Goal: Information Seeking & Learning: Learn about a topic

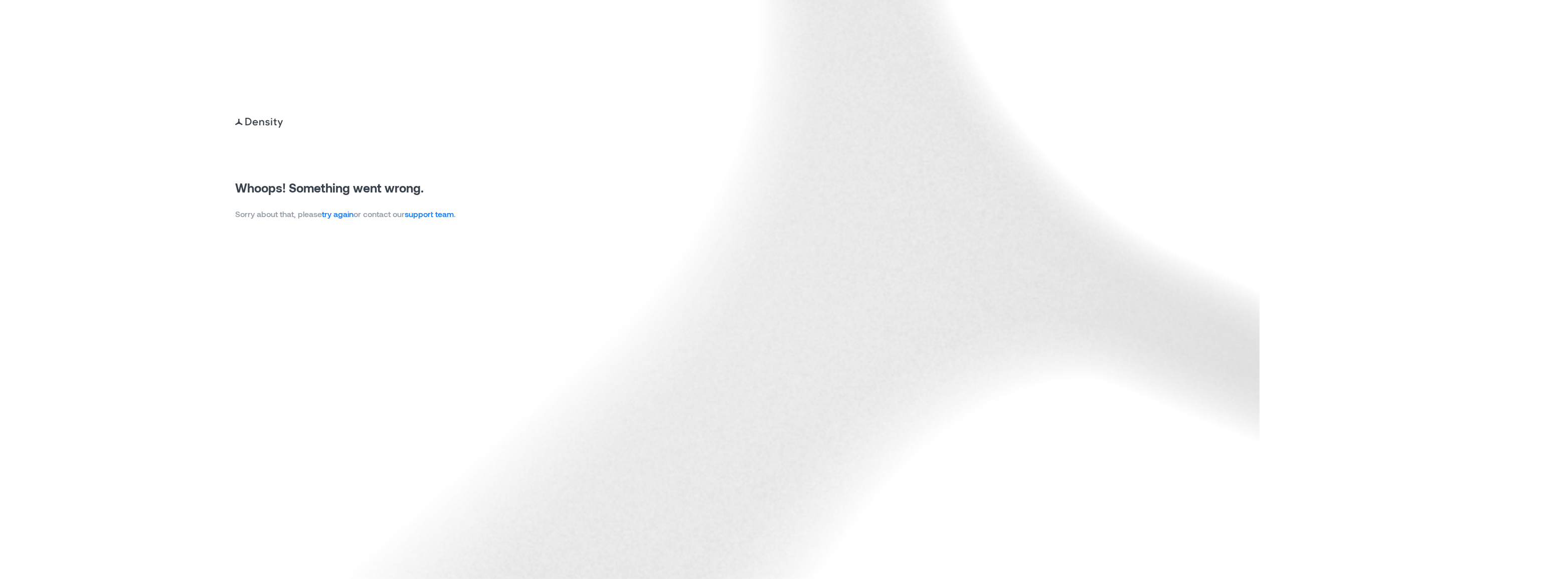
click at [342, 213] on link "try again" at bounding box center [337, 213] width 31 height 9
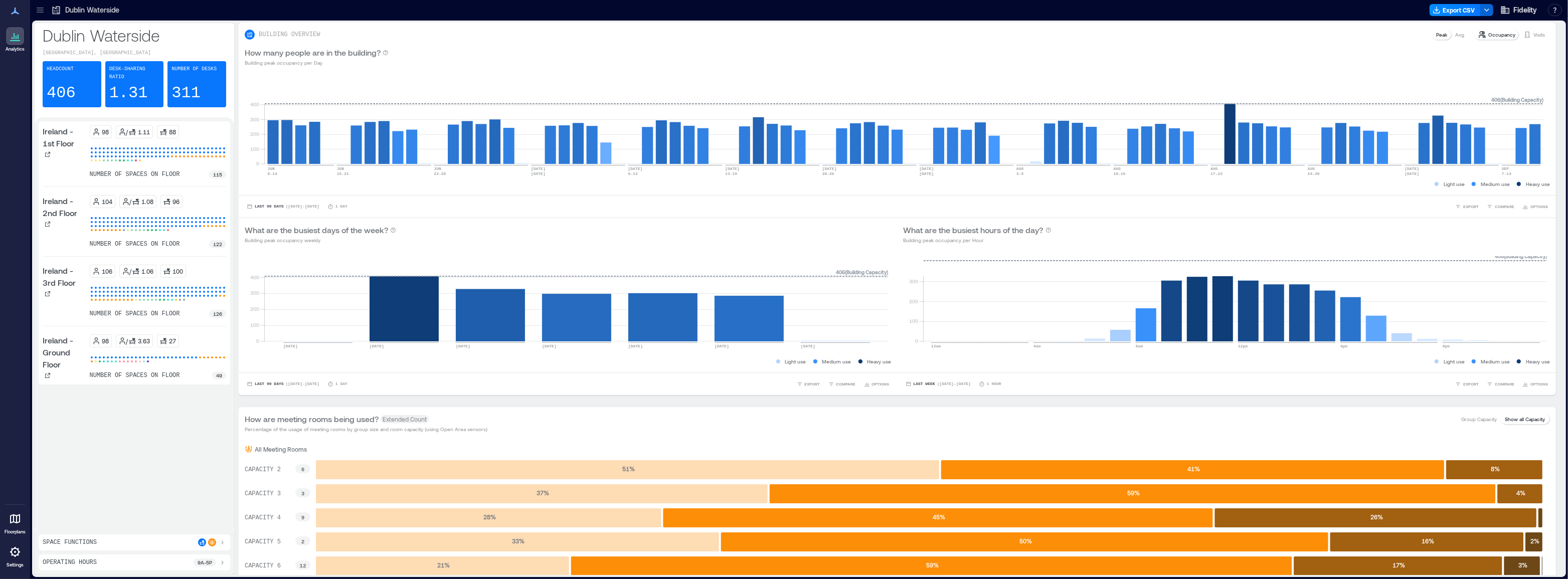
click at [41, 11] on icon at bounding box center [40, 10] width 10 height 10
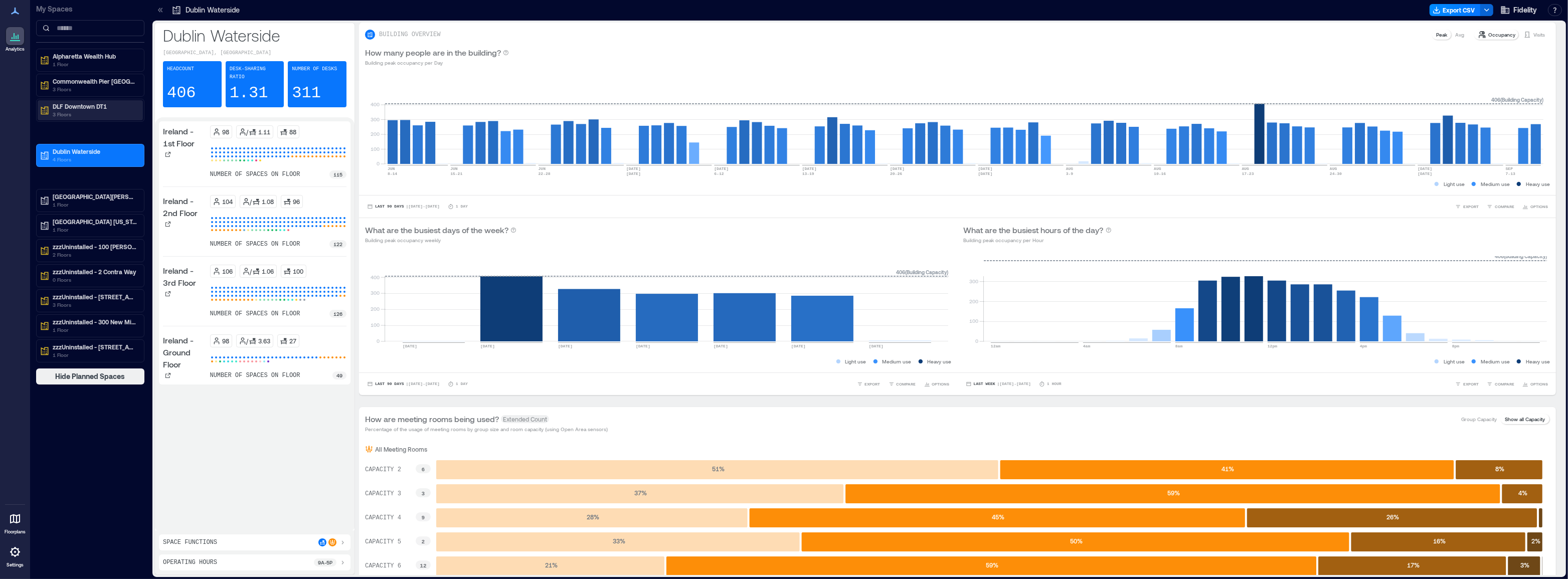
click at [90, 113] on p "3 Floors" at bounding box center [95, 114] width 84 height 8
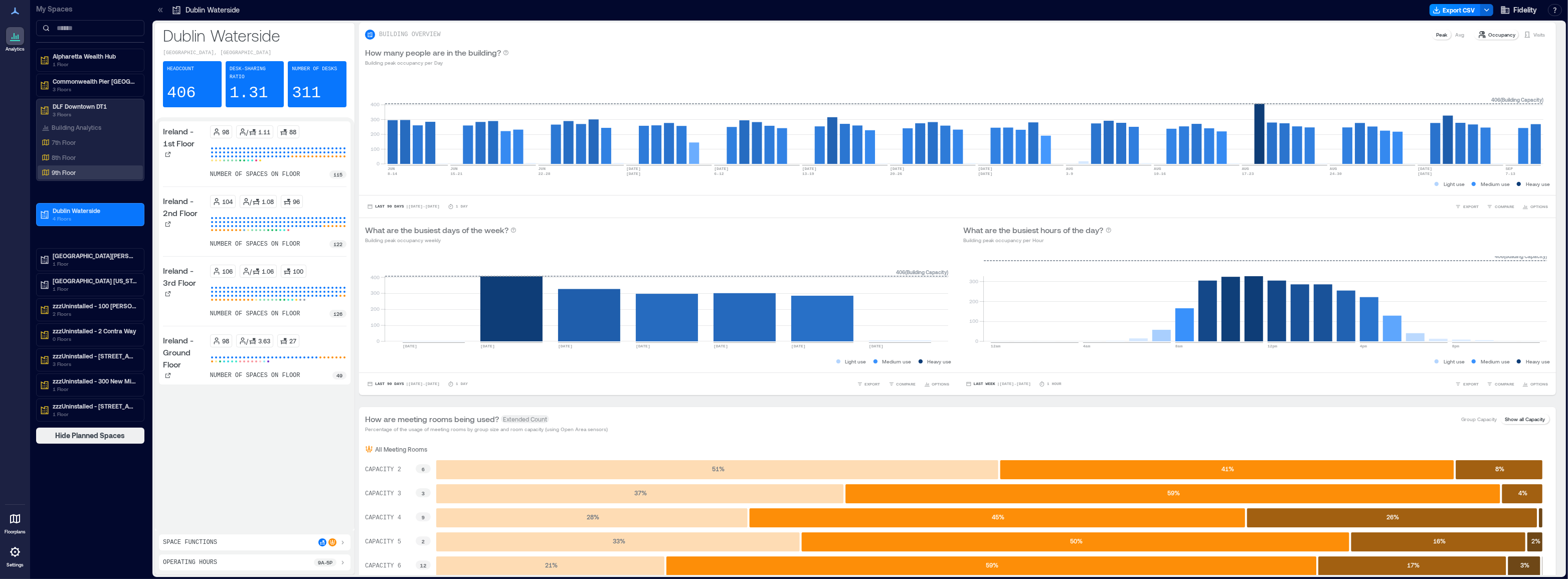
click at [70, 169] on p "9th Floor" at bounding box center [63, 173] width 24 height 8
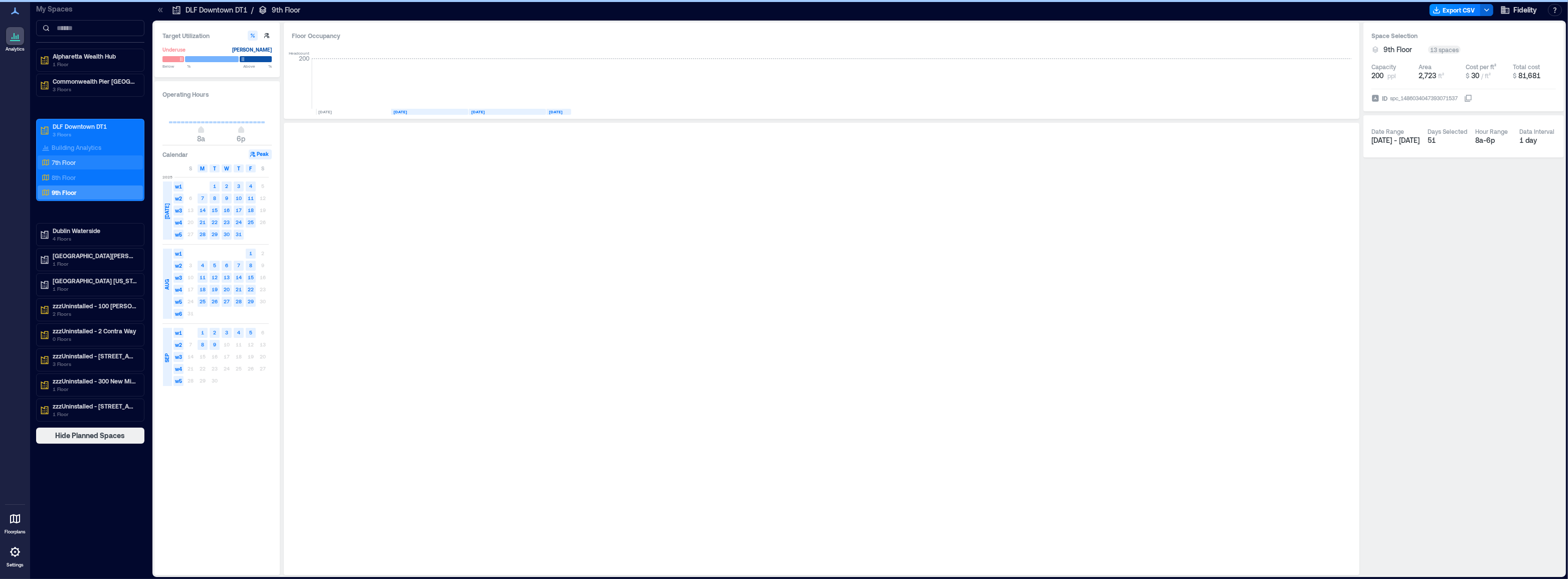
click at [70, 161] on p "7th Floor" at bounding box center [63, 162] width 24 height 8
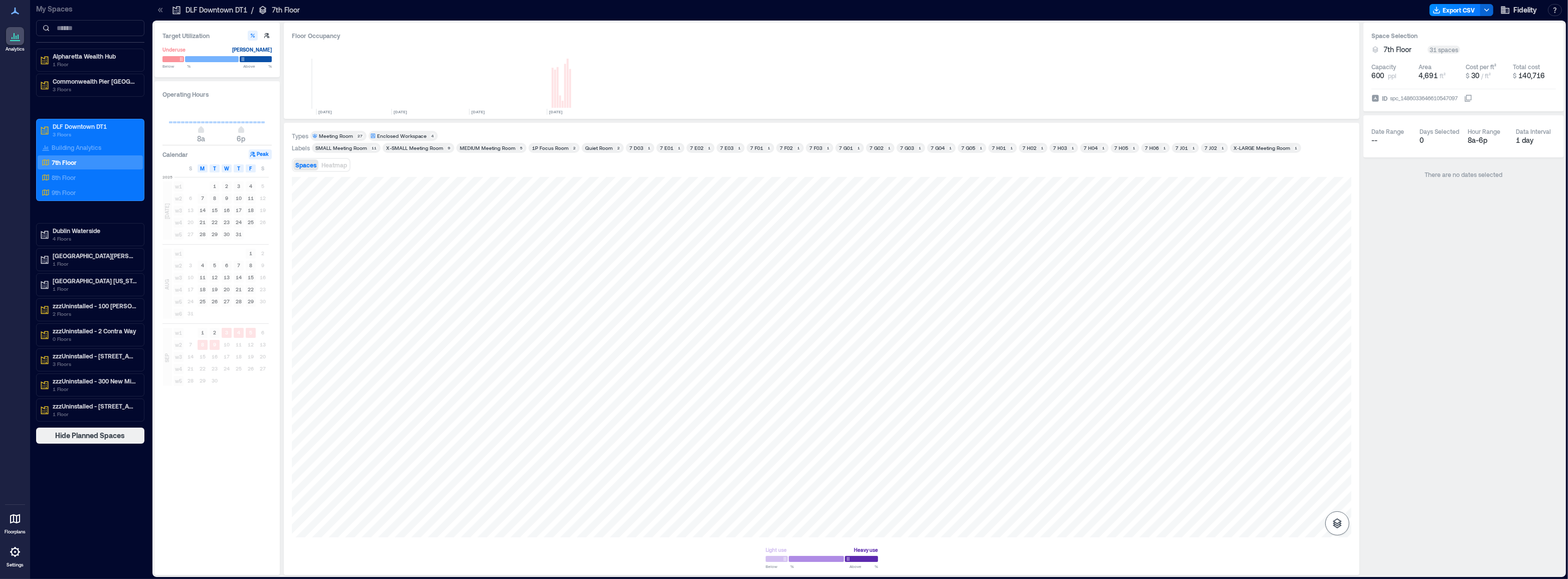
click at [1338, 528] on icon "button" at bounding box center [1337, 523] width 12 height 12
click at [1338, 473] on icon "button" at bounding box center [1337, 470] width 10 height 9
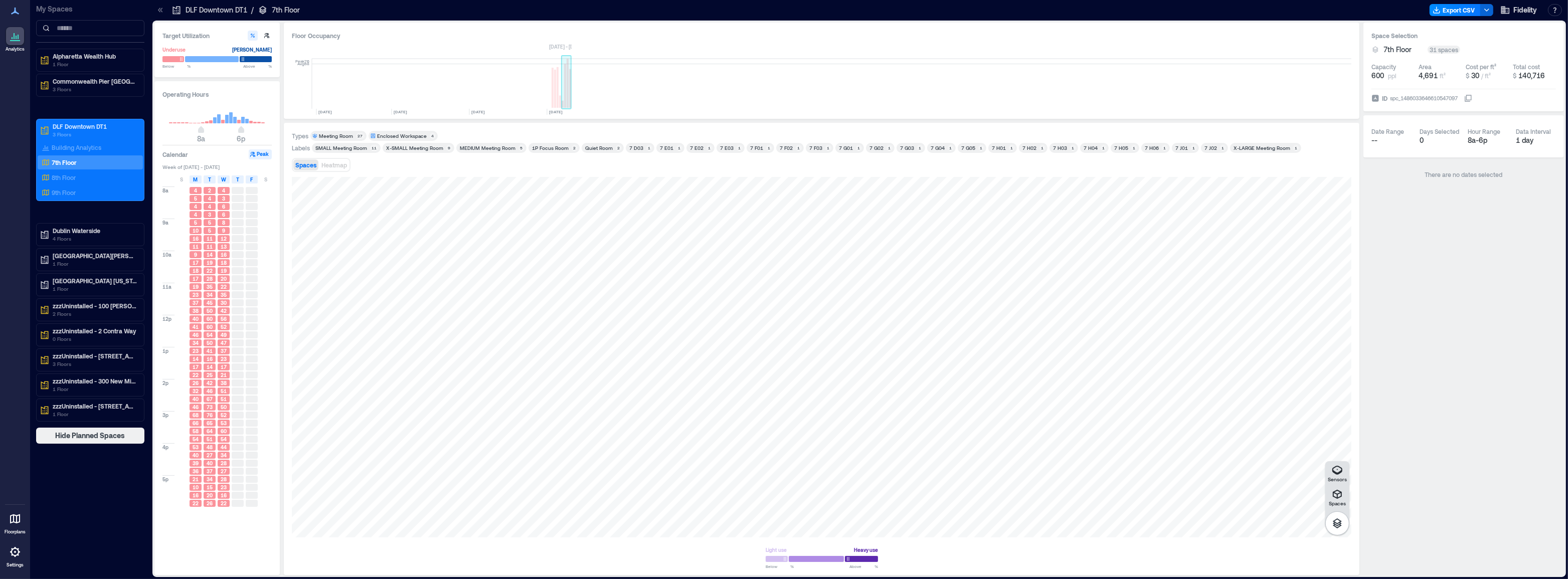
click at [566, 104] on rect at bounding box center [564, 86] width 2 height 44
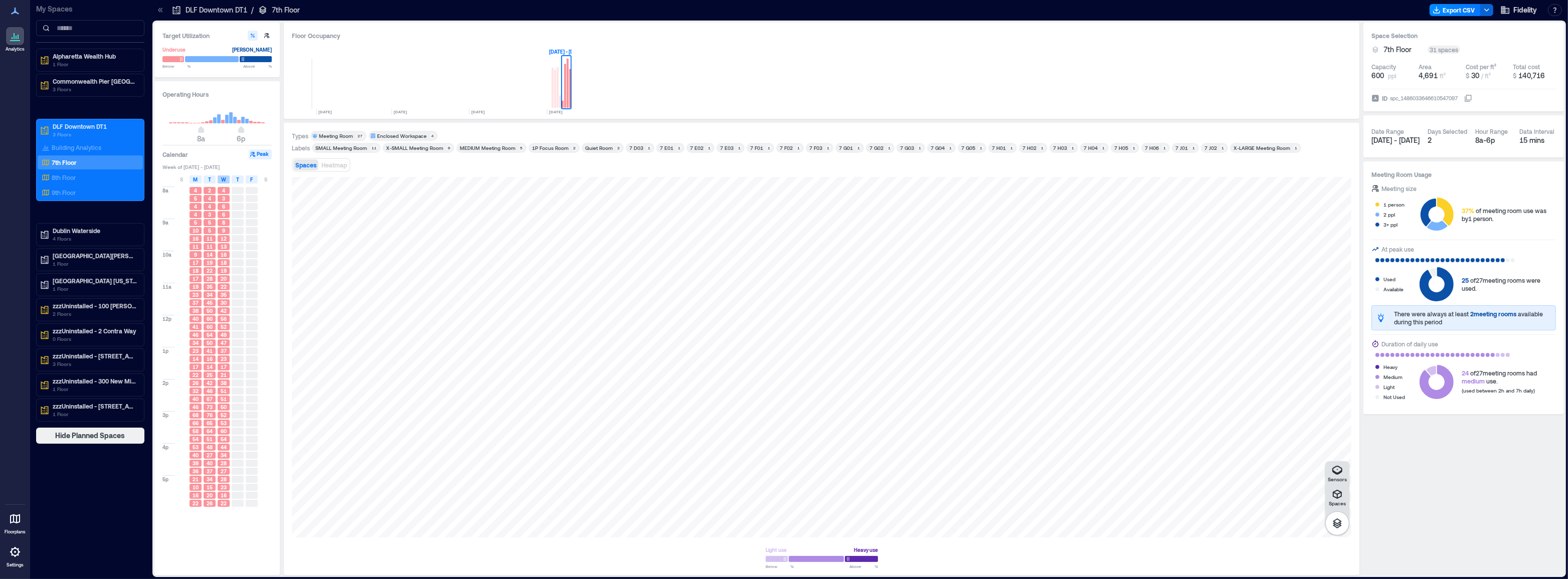
click at [225, 182] on span "W" at bounding box center [224, 179] width 5 height 8
click at [339, 169] on button "Heatmap" at bounding box center [334, 165] width 29 height 11
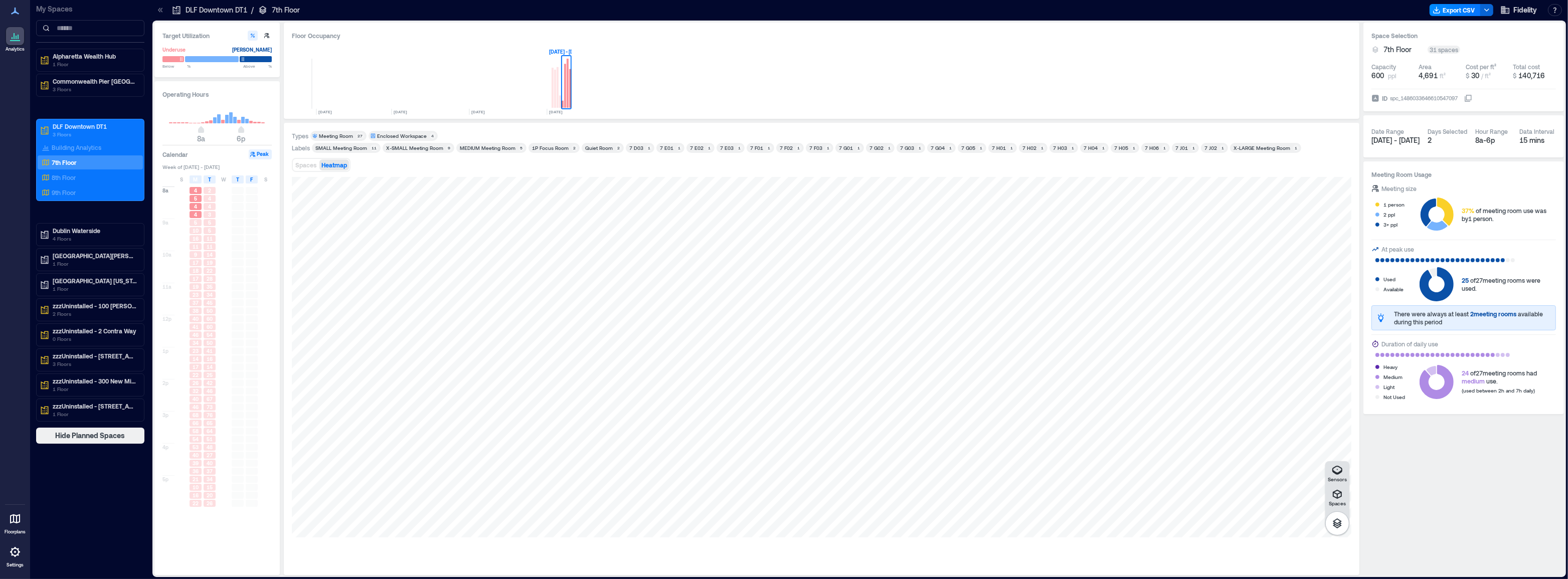
click at [666, 203] on div "Types Meeting Room 27 Enclosed Workspace 4 Labels SMALL Meeting Room​ 11 X-SMAL…" at bounding box center [821, 349] width 1059 height 437
click at [197, 206] on div "4" at bounding box center [195, 206] width 12 height 7
click at [194, 237] on span "16" at bounding box center [196, 238] width 6 height 7
type input "**"
drag, startPoint x: 239, startPoint y: 130, endPoint x: 261, endPoint y: 129, distance: 22.0
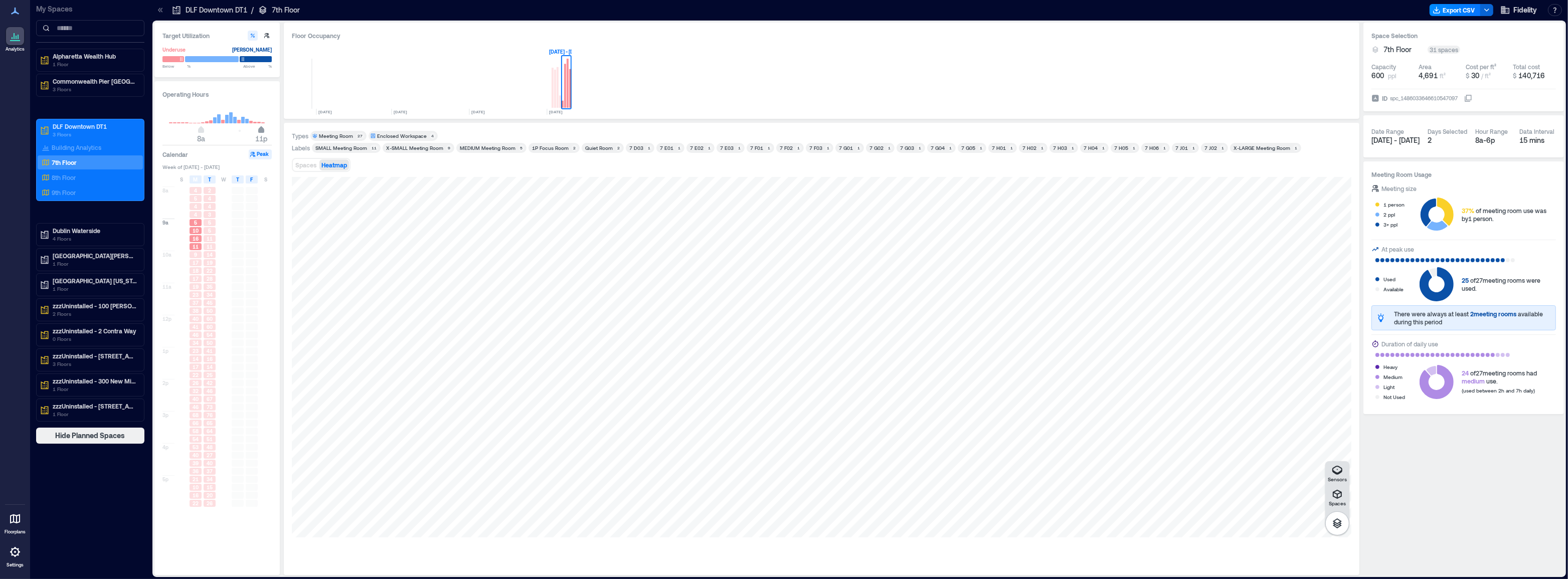
click at [261, 129] on span "11p" at bounding box center [262, 130] width 6 height 4
type input "**"
drag, startPoint x: 203, startPoint y: 129, endPoint x: 213, endPoint y: 129, distance: 10.0
click at [213, 129] on span "11a" at bounding box center [213, 130] width 6 height 4
type input "**"
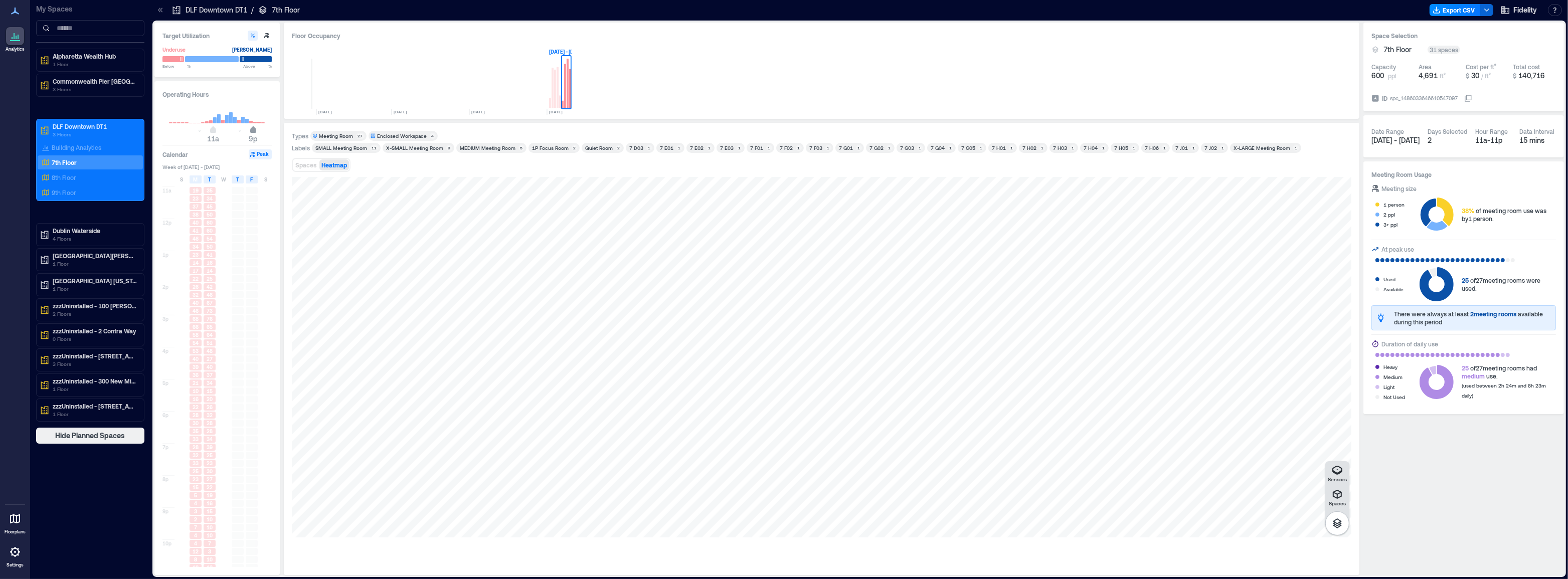
drag, startPoint x: 264, startPoint y: 131, endPoint x: 252, endPoint y: 134, distance: 12.4
click at [252, 133] on span "9p" at bounding box center [253, 130] width 6 height 4
click at [93, 256] on p "Rancho Bernardo" at bounding box center [95, 255] width 84 height 8
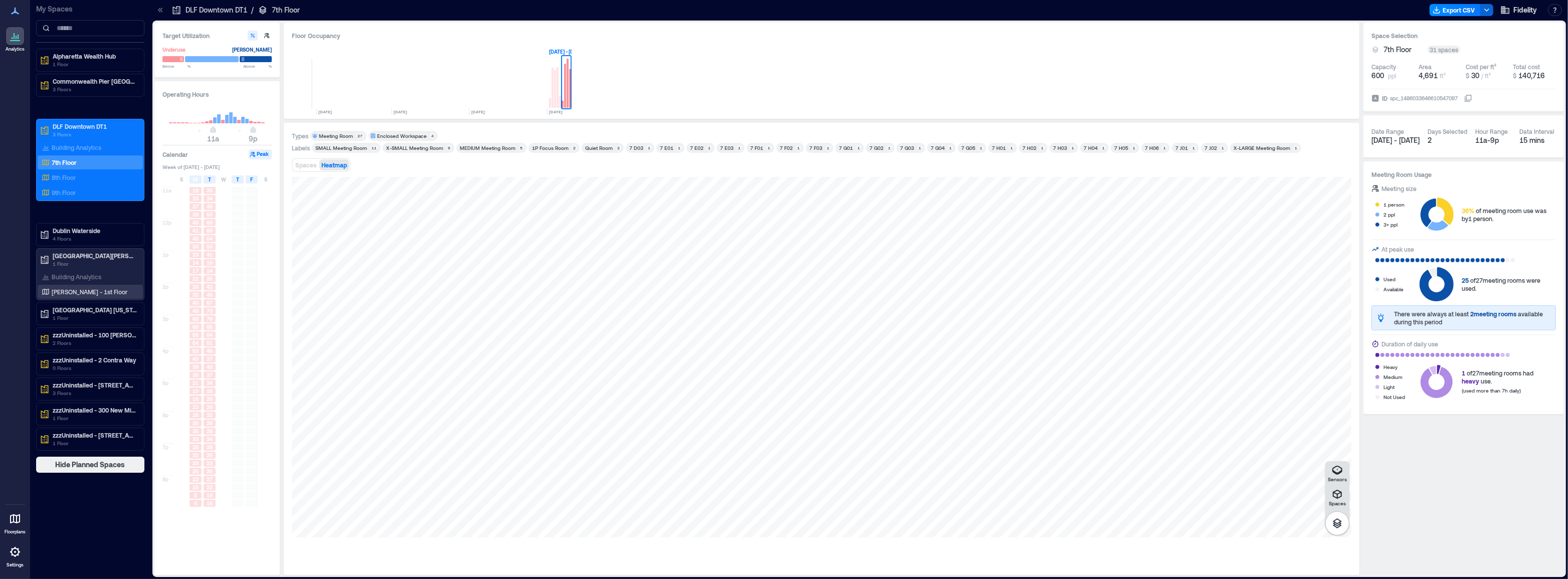
click at [61, 294] on p "Bernardo - 1st Floor" at bounding box center [89, 292] width 76 height 8
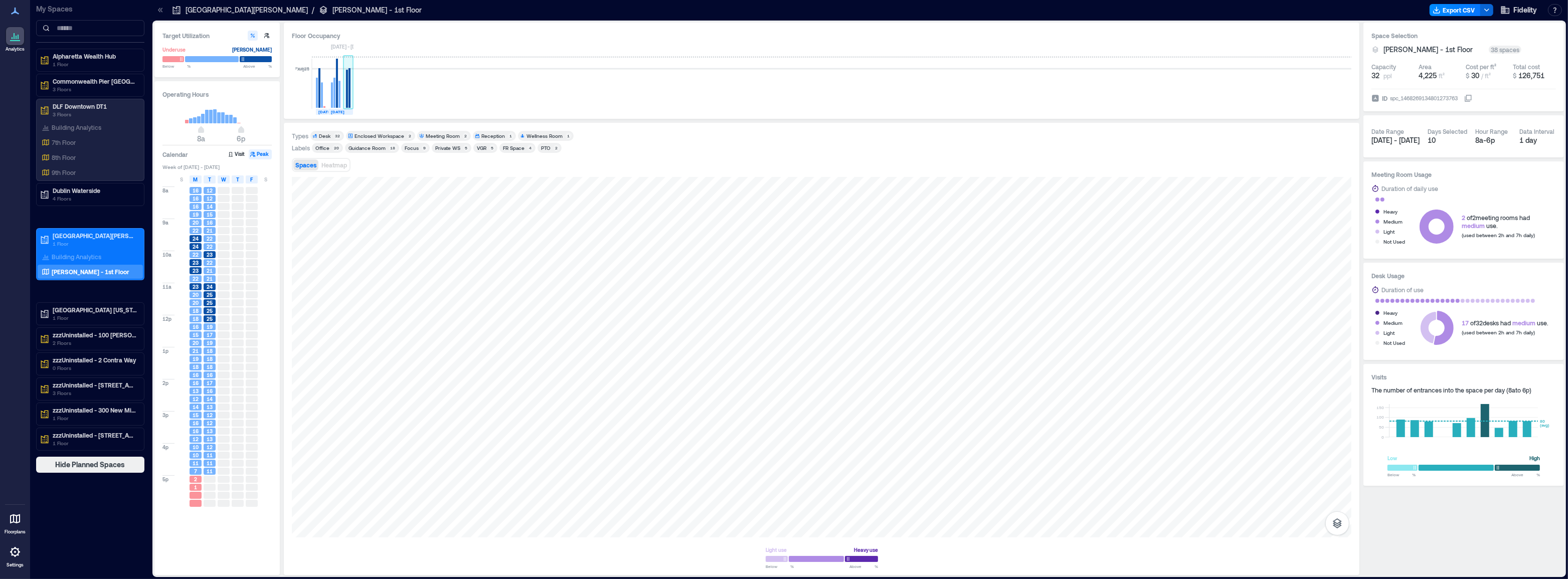
click at [347, 95] on rect at bounding box center [347, 88] width 2 height 38
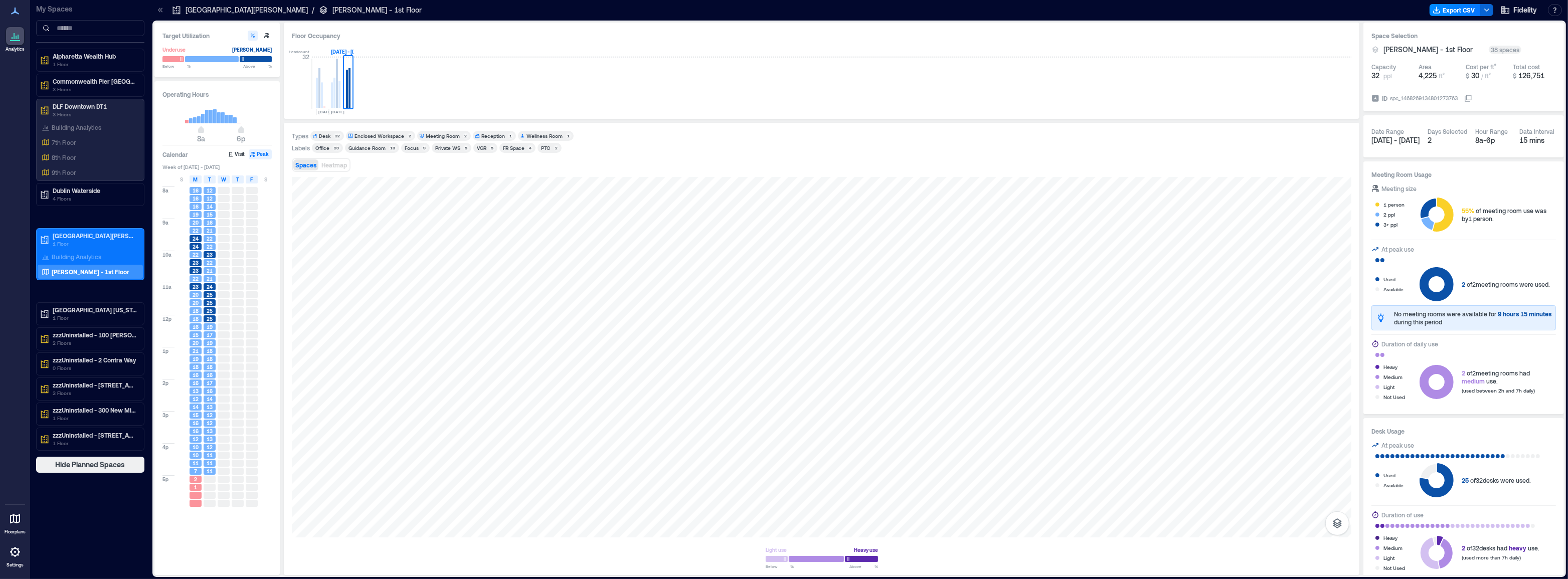
click at [210, 297] on span "25" at bounding box center [209, 295] width 6 height 7
click at [344, 164] on span "Heatmap" at bounding box center [334, 164] width 26 height 7
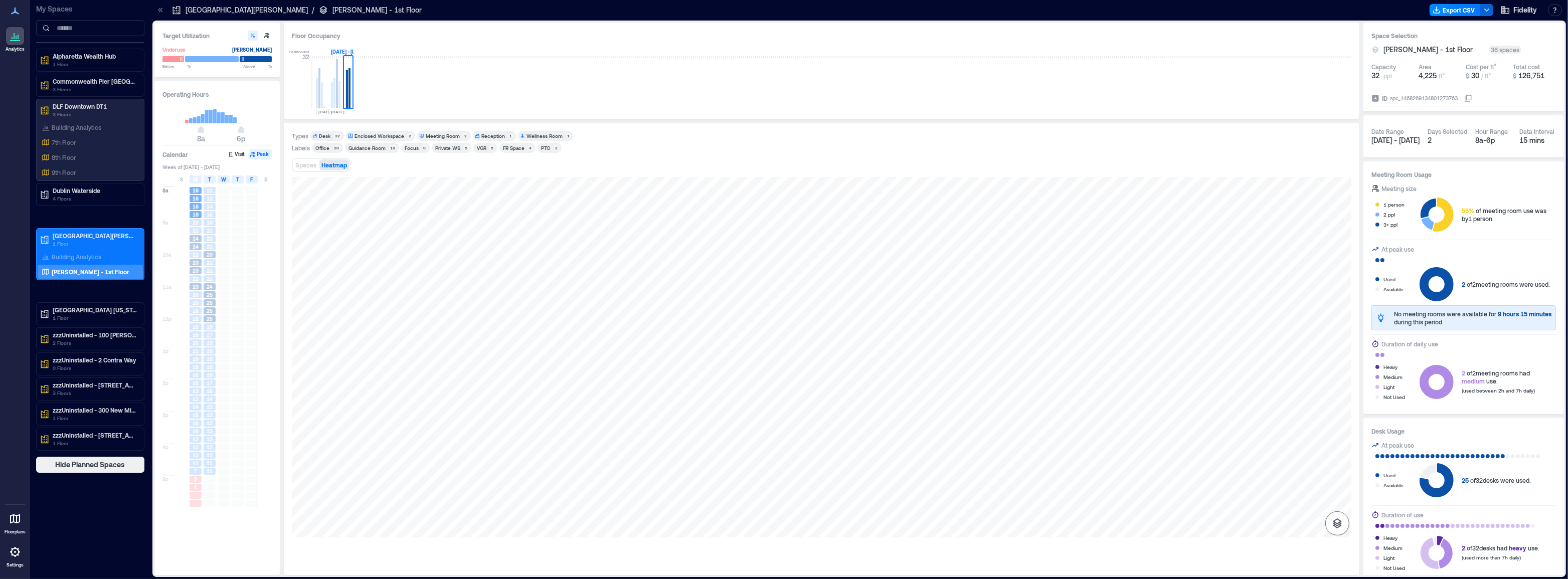
click at [1326, 525] on button "button" at bounding box center [1337, 523] width 24 height 24
click at [1339, 501] on p "Spaces" at bounding box center [1337, 504] width 17 height 6
